Goal: Find specific page/section: Find specific page/section

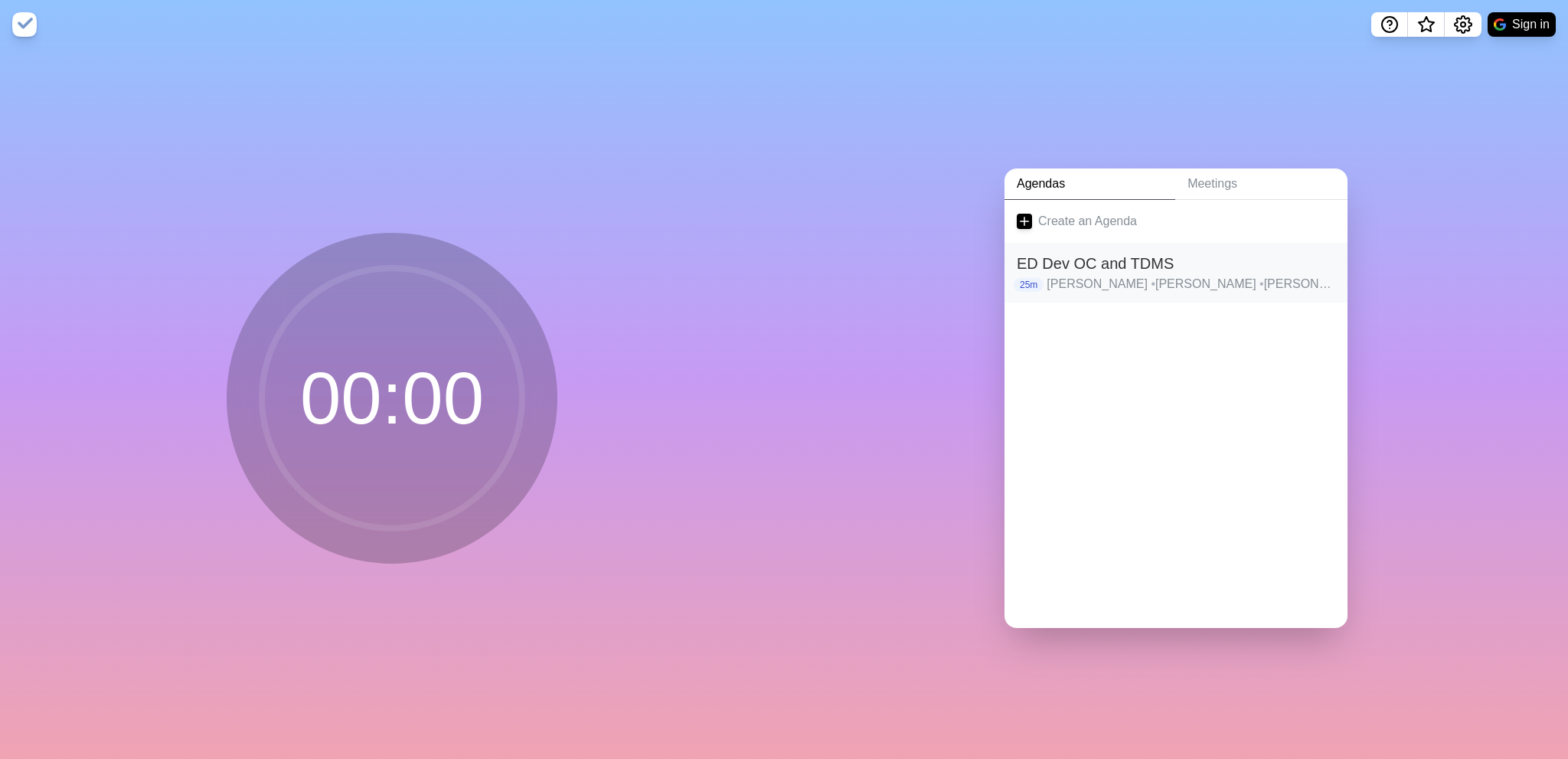
click at [1121, 266] on h2 "ED Dev OC and TDMS" at bounding box center [1176, 263] width 319 height 23
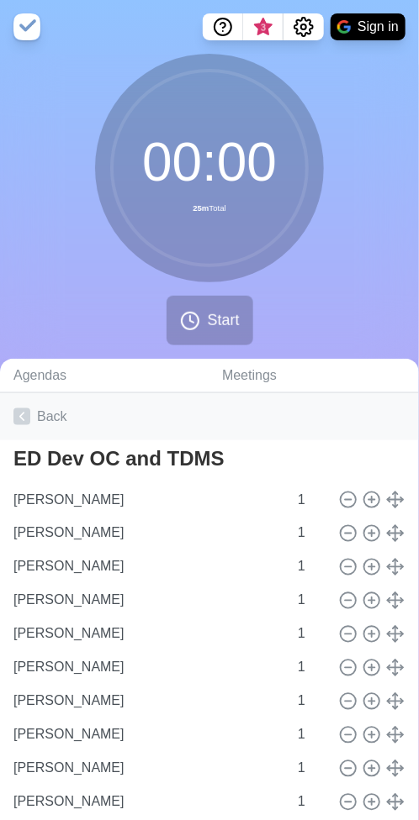
click at [47, 410] on link "Back" at bounding box center [209, 416] width 419 height 47
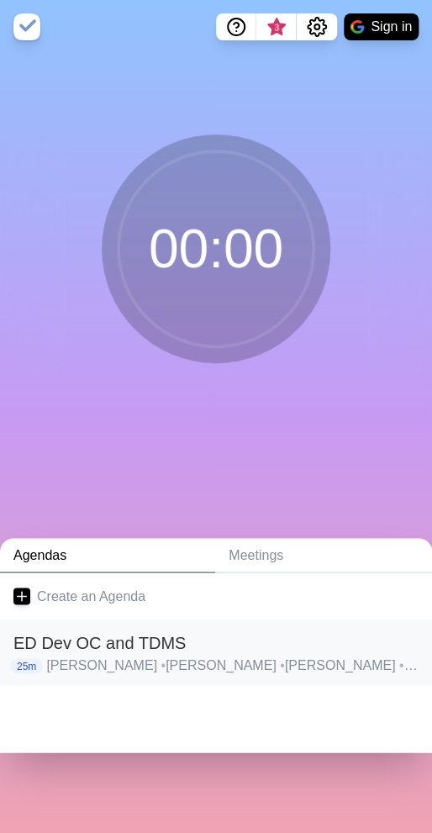
click at [330, 660] on p "[PERSON_NAME] • [PERSON_NAME] • [PERSON_NAME] • [PERSON_NAME] • [PERSON_NAME] •…" at bounding box center [232, 665] width 372 height 20
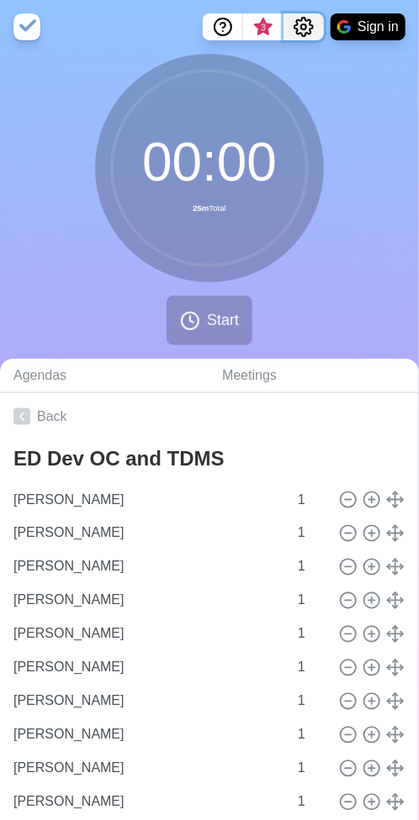
click at [303, 23] on icon "Settings" at bounding box center [303, 27] width 20 height 20
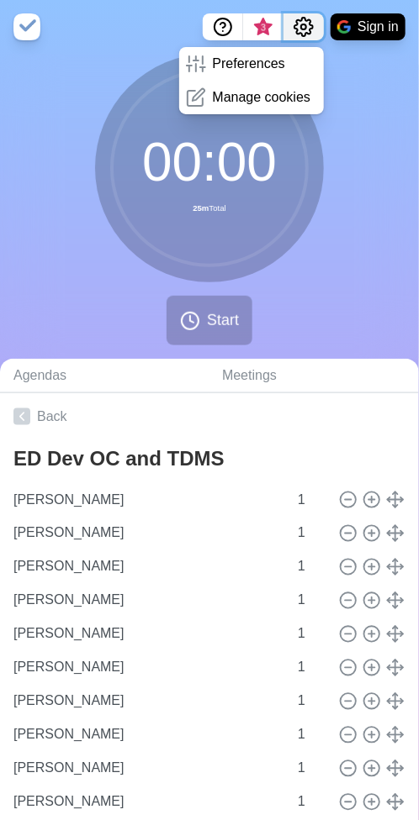
click at [303, 23] on icon "Settings" at bounding box center [303, 27] width 20 height 20
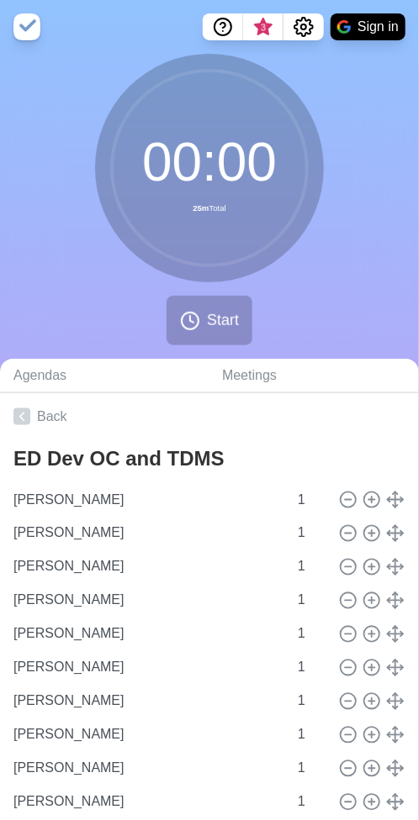
click at [29, 23] on img at bounding box center [26, 26] width 27 height 27
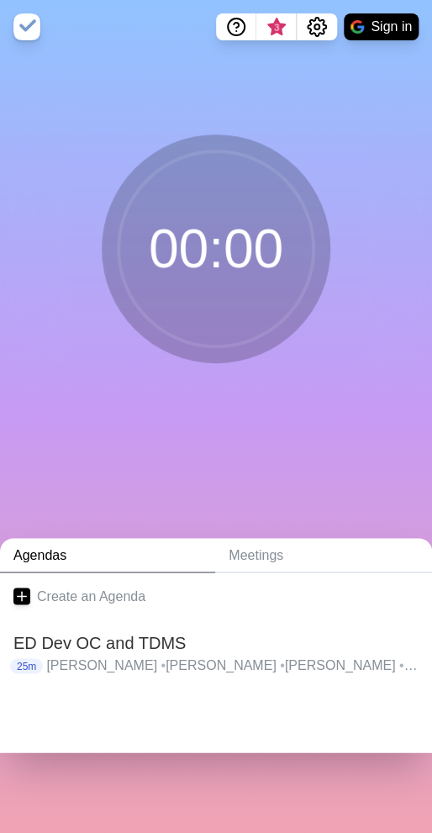
click at [28, 29] on img at bounding box center [26, 26] width 27 height 27
click at [236, 658] on p "[PERSON_NAME] • [PERSON_NAME] • [PERSON_NAME] • [PERSON_NAME] • [PERSON_NAME] •…" at bounding box center [232, 665] width 372 height 20
